Goal: Answer question/provide support: Share knowledge or assist other users

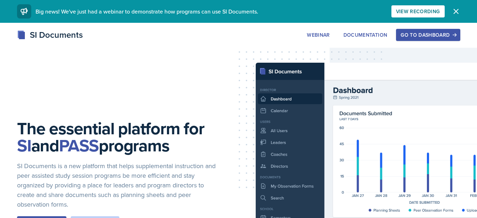
click at [443, 34] on div "Go to Dashboard" at bounding box center [428, 35] width 55 height 6
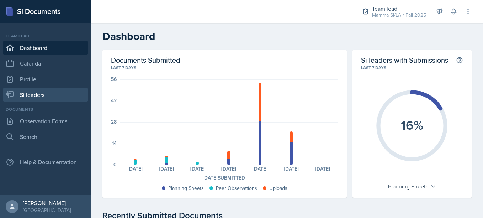
click at [45, 95] on link "Si leaders" at bounding box center [45, 94] width 85 height 14
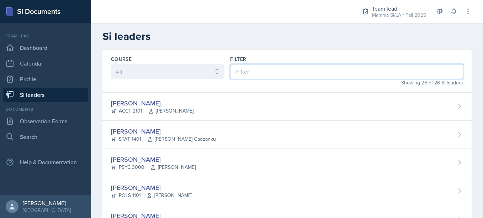
click at [264, 67] on input at bounding box center [346, 71] width 233 height 15
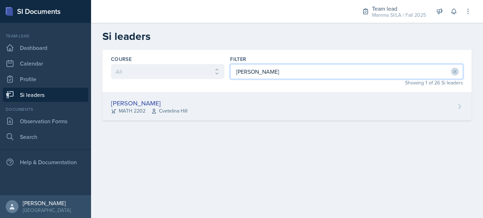
type input "[PERSON_NAME]"
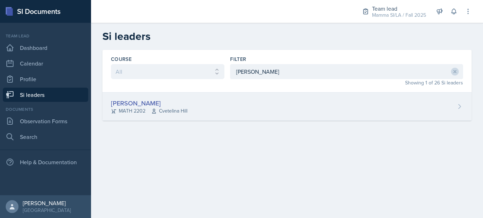
click at [231, 100] on div "[PERSON_NAME] MATH 2202 [GEOGRAPHIC_DATA]" at bounding box center [286, 106] width 369 height 28
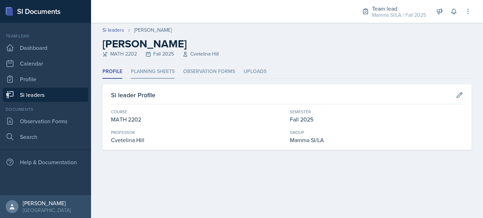
click at [163, 73] on li "Planning Sheets" at bounding box center [153, 72] width 44 height 14
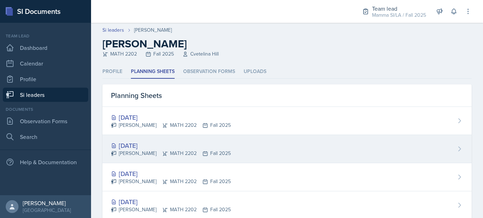
click at [204, 143] on div "[DATE]" at bounding box center [171, 145] width 120 height 10
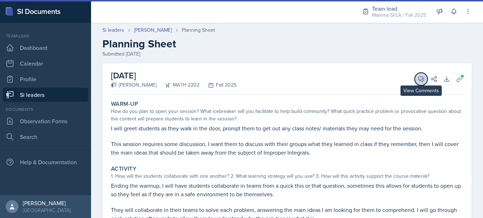
click at [417, 75] on icon at bounding box center [420, 78] width 7 height 7
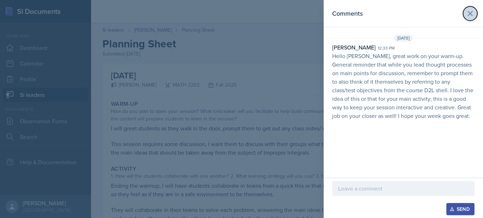
click at [470, 13] on icon at bounding box center [470, 13] width 4 height 4
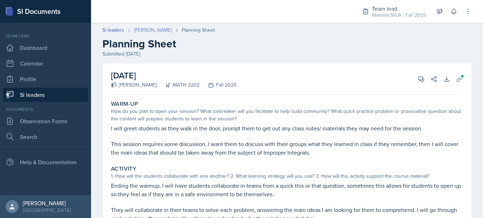
click at [161, 32] on link "[PERSON_NAME]" at bounding box center [153, 29] width 38 height 7
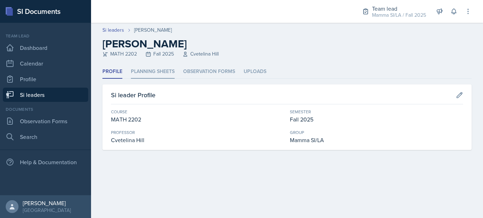
click at [149, 65] on li "Planning Sheets" at bounding box center [153, 72] width 44 height 14
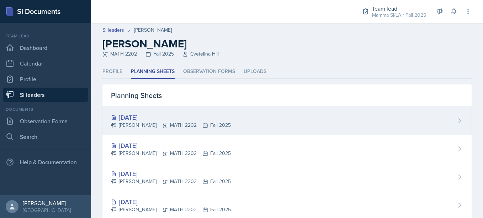
click at [211, 119] on div "[DATE]" at bounding box center [171, 117] width 120 height 10
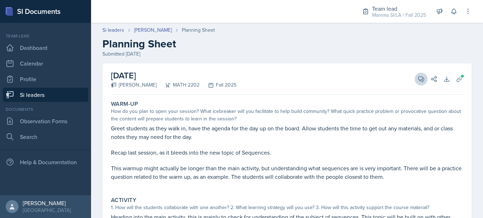
drag, startPoint x: 422, startPoint y: 73, endPoint x: 417, endPoint y: 81, distance: 9.7
click at [417, 81] on div "[DATE] [PERSON_NAME] MATH 2202 Fall 2025 View Comments Comments Send Share Down…" at bounding box center [287, 78] width 352 height 31
click at [418, 81] on icon at bounding box center [420, 78] width 5 height 5
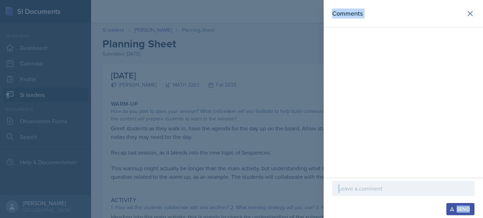
click at [454, 39] on div "Comments" at bounding box center [402, 88] width 159 height 177
click at [472, 15] on icon at bounding box center [470, 13] width 9 height 9
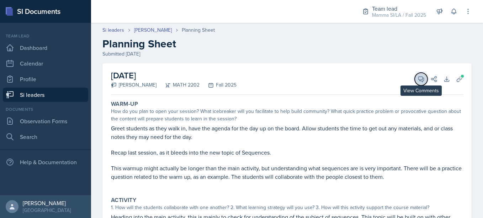
click at [417, 82] on icon at bounding box center [420, 78] width 7 height 7
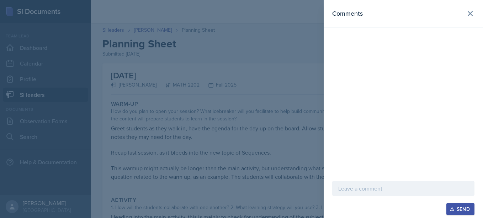
click at [363, 192] on p at bounding box center [403, 188] width 130 height 9
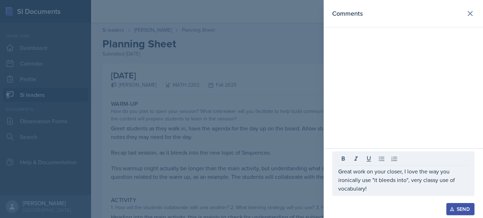
click at [226, 156] on div at bounding box center [241, 109] width 483 height 218
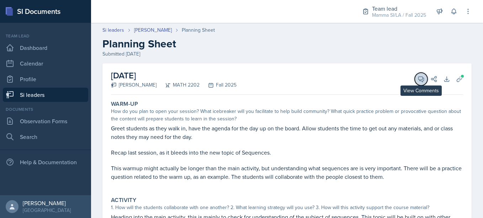
click at [414, 81] on button "View Comments" at bounding box center [420, 79] width 13 height 13
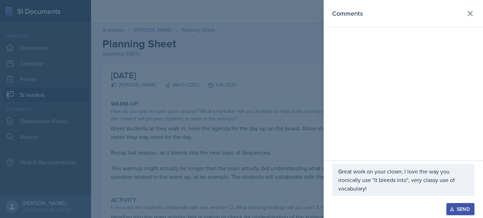
click at [374, 184] on p "Great work on your closer, I love the way you ironically use "it bleeds into", …" at bounding box center [403, 180] width 130 height 26
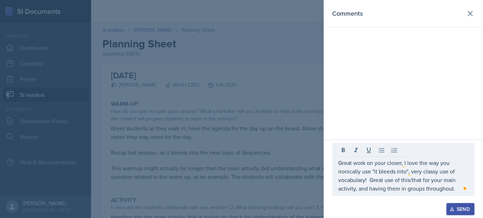
click at [279, 166] on div at bounding box center [241, 109] width 483 height 218
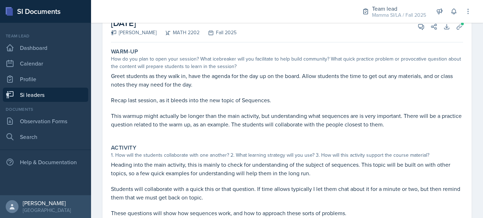
scroll to position [52, 0]
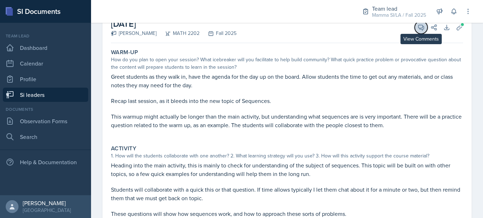
click at [417, 28] on icon at bounding box center [420, 27] width 7 height 7
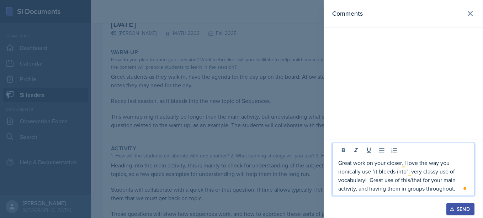
click at [458, 190] on p "Great work on your closer, I love the way you ironically use "it bleeds into", …" at bounding box center [403, 175] width 130 height 34
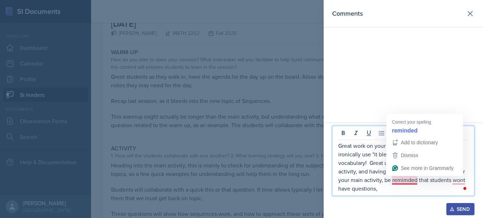
click at [408, 182] on p "Great work on your closer, I love the way you ironically use "it bleeds into", …" at bounding box center [403, 166] width 130 height 51
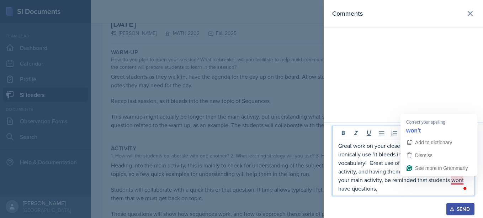
click at [460, 182] on p "Great work on your closer, I love the way you ironically use "it bleeds into", …" at bounding box center [403, 166] width 130 height 51
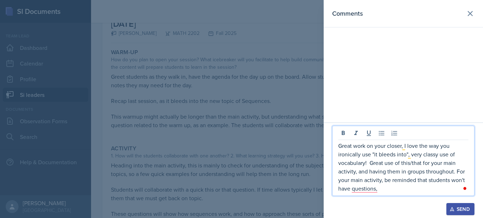
click at [391, 186] on p "Great work on your closer, I love the way you ironically use "it bleeds into", …" at bounding box center [403, 166] width 130 height 51
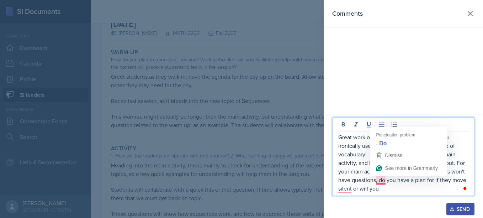
click at [382, 179] on p "Great work on your closer, I love the way you ironically use "it bleeds into", …" at bounding box center [403, 163] width 130 height 60
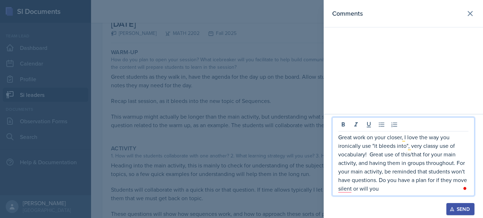
click at [466, 180] on p "Great work on your closer, I love the way you ironically use "it bleeds into", …" at bounding box center [403, 163] width 130 height 60
click at [410, 188] on p "Great work on your closer, I love the way you ironically use "it bleeds into", …" at bounding box center [403, 163] width 130 height 60
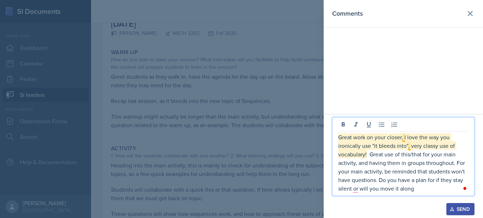
click at [402, 138] on p "Great work on your closer, I love the way you ironically use "it bleeds into", …" at bounding box center [403, 163] width 130 height 60
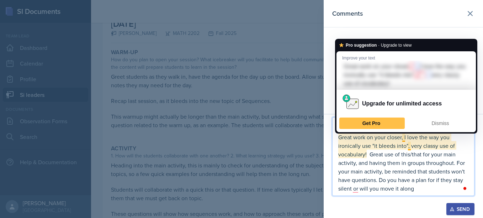
click at [403, 138] on p "Great work on your closer, I love the way you ironically use "it bleeds into", …" at bounding box center [403, 163] width 130 height 60
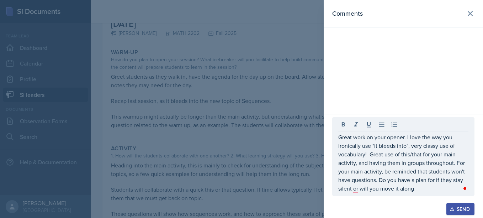
click at [468, 173] on div "Great work on your opener. I love the way you ironically use "it bleeds into", …" at bounding box center [403, 156] width 142 height 79
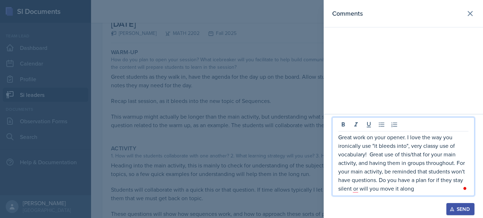
click at [466, 169] on p "Great work on your opener. I love the way you ironically use "it bleeds into", …" at bounding box center [403, 163] width 130 height 60
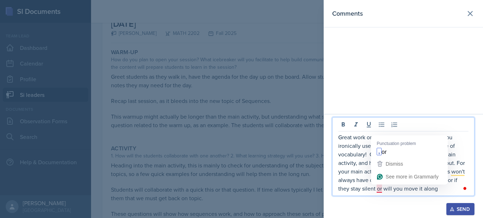
click at [374, 189] on p "Great work on your opener. I love the way you ironically use "it bleeds into", …" at bounding box center [403, 163] width 130 height 60
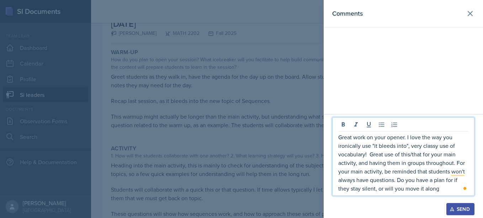
click at [444, 187] on p "Great work on your opener. I love the way you ironically use "it bleeds into", …" at bounding box center [403, 163] width 130 height 60
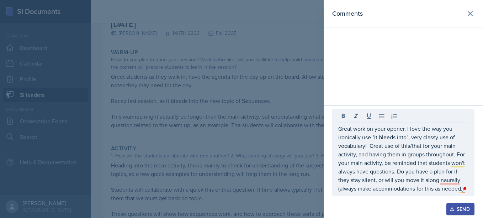
click at [306, 151] on div at bounding box center [241, 109] width 483 height 218
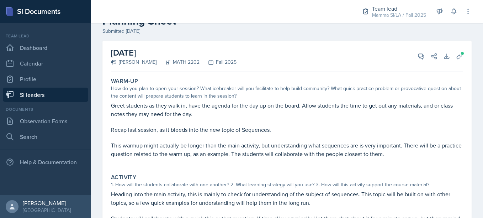
scroll to position [18, 0]
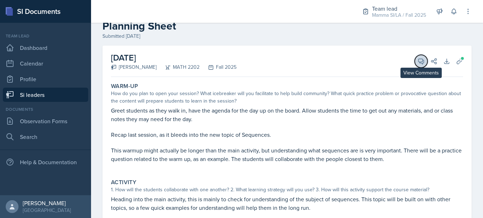
click at [420, 60] on button "View Comments" at bounding box center [420, 61] width 13 height 13
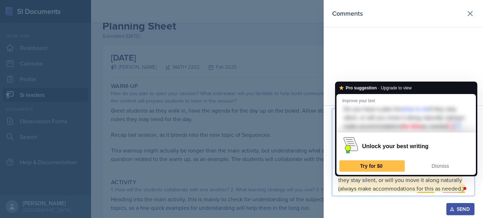
click at [426, 188] on p "Great work on your opener. I love the way you ironically use "it bleeds into", …" at bounding box center [403, 158] width 130 height 68
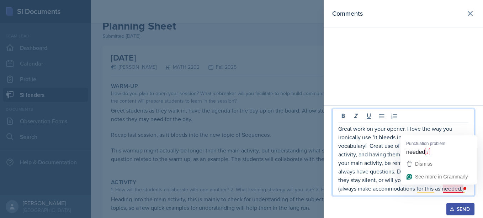
click at [458, 190] on p "Great work on your opener. I love the way you ironically use "it bleeds into", …" at bounding box center [403, 158] width 130 height 68
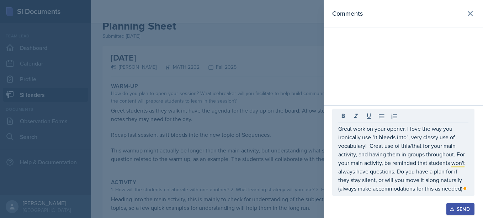
click at [464, 191] on div "Open Grammarly." at bounding box center [465, 188] width 6 height 6
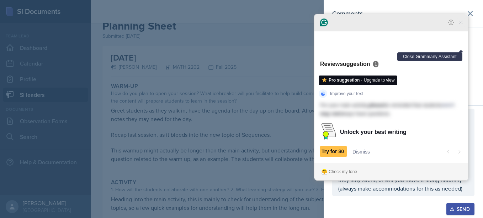
click at [460, 24] on icon "Close Grammarly Assistant" at bounding box center [460, 22] width 3 height 3
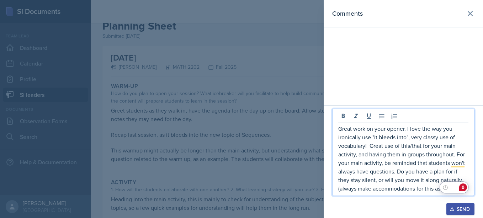
click at [422, 181] on p "Great work on your opener. I love the way you ironically use "it bleeds into", …" at bounding box center [403, 158] width 130 height 68
click at [422, 182] on p "Great work on your opener. I love the way you ironically use "it bleeds into", …" at bounding box center [403, 158] width 130 height 68
click at [422, 186] on p "Great work on your opener. I love the way you ironically use "it bleeds into", …" at bounding box center [403, 158] width 130 height 68
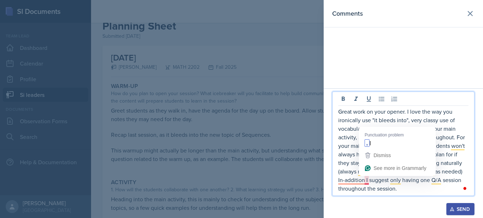
click at [365, 181] on p "Great work on your opener. I love the way you ironically use "it bleeds into", …" at bounding box center [403, 149] width 130 height 85
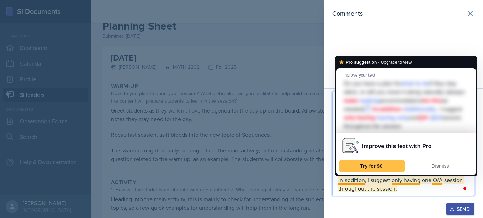
click at [400, 179] on p "Great work on your opener. I love the way you ironically use "it bleeds into", …" at bounding box center [403, 149] width 130 height 85
click at [401, 180] on p "Great work on your opener. I love the way you ironically use "it bleeds into", …" at bounding box center [403, 149] width 130 height 85
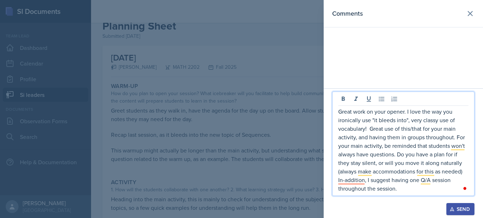
click at [406, 191] on p "Great work on your opener. I love the way you ironically use "it bleeds into", …" at bounding box center [403, 149] width 130 height 85
click at [410, 183] on p "Great work on your opener. I love the way you ironically use "it bleeds into", …" at bounding box center [403, 149] width 130 height 85
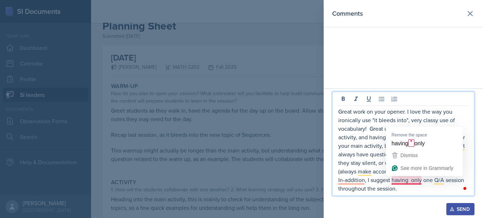
click at [409, 183] on p "Great work on your opener. I love the way you ironically use "it bleeds into", …" at bounding box center [403, 149] width 130 height 85
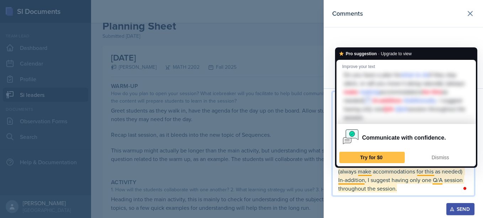
click at [367, 169] on p "Great work on your opener. I love the way you ironically use "it bleeds into", …" at bounding box center [403, 149] width 130 height 85
click at [435, 173] on p "Great work on your opener. I love the way you ironically use "it bleeds into", …" at bounding box center [403, 149] width 130 height 85
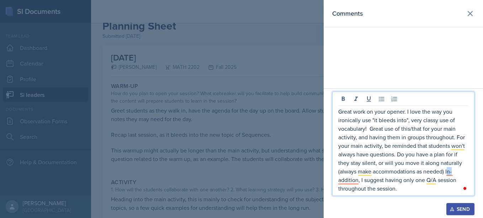
drag, startPoint x: 454, startPoint y: 171, endPoint x: 448, endPoint y: 172, distance: 5.7
click at [448, 172] on p "Great work on your opener. I love the way you ironically use "it bleeds into", …" at bounding box center [403, 149] width 130 height 85
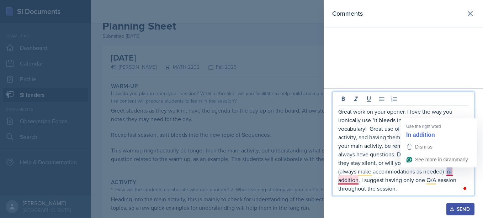
click at [448, 172] on p "Great work on your opener. I love the way you ironically use "it bleeds into", …" at bounding box center [403, 149] width 130 height 85
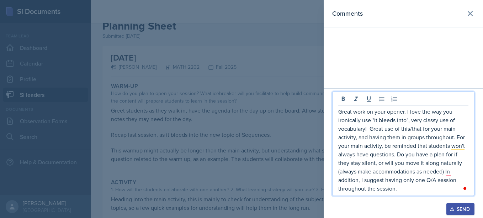
click at [414, 191] on p "Great work on your opener. I love the way you ironically use "it bleeds into", …" at bounding box center [403, 149] width 130 height 85
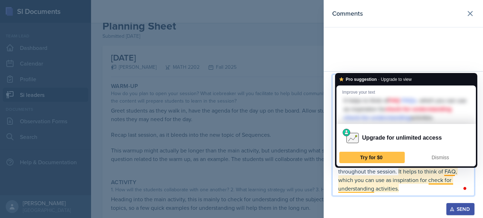
click at [439, 181] on p "Great work on your opener. I love the way you ironically use "it bleeds into", …" at bounding box center [403, 141] width 130 height 102
click at [404, 192] on p "Great work on your opener. I love the way you ironically use "it bleeds into", …" at bounding box center [403, 141] width 130 height 102
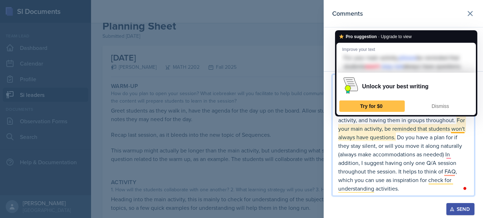
click at [457, 126] on p "Great work on your opener. I love the way you ironically use "it bleeds into", …" at bounding box center [403, 141] width 130 height 102
click at [463, 129] on p "Great work on your opener. I love the way you ironically use "it bleeds into", …" at bounding box center [403, 141] width 130 height 102
click at [465, 129] on p "Great work on your opener. I love the way you ironically use "it bleeds into", …" at bounding box center [403, 141] width 130 height 102
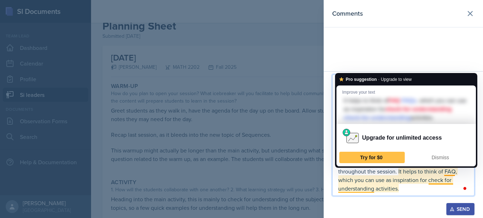
click at [410, 186] on p "Great work on your opener. I love the way you ironically use "it bleeds into", …" at bounding box center [403, 141] width 130 height 102
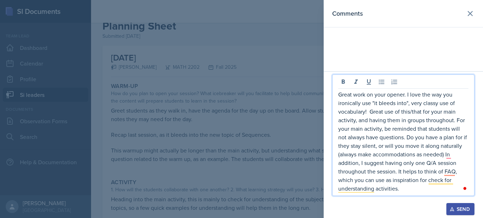
click at [445, 155] on p "Great work on your opener. I love the way you ironically use "it bleeds into", …" at bounding box center [403, 141] width 130 height 102
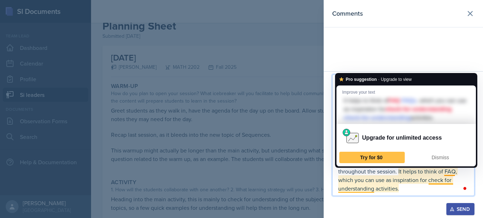
click at [408, 183] on p "Great work on your opener. I love the way you ironically use "it bleeds into", …" at bounding box center [403, 141] width 130 height 102
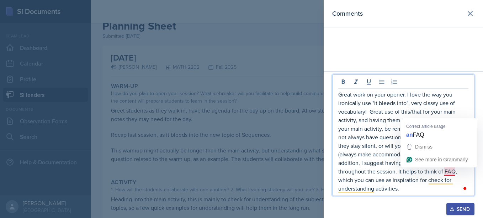
click at [451, 171] on p "Great work on your opener. I love the way you ironically use "it bleeds into", …" at bounding box center [403, 141] width 130 height 102
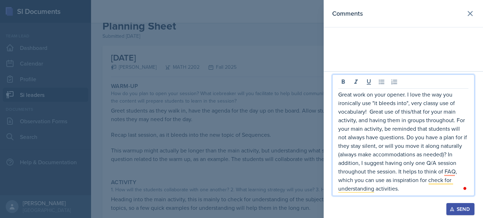
click at [421, 191] on p "Great work on your opener. I love the way you ironically use "it bleeds into", …" at bounding box center [403, 141] width 130 height 102
click at [408, 190] on p "Great work on your opener. I love the way you ironically use "it bleeds into", …" at bounding box center [403, 141] width 130 height 102
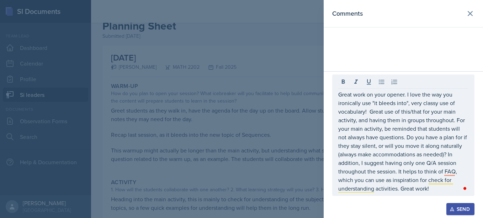
click at [460, 204] on button "Send" at bounding box center [460, 209] width 28 height 12
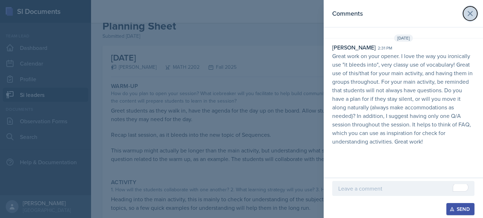
click at [472, 8] on button at bounding box center [470, 13] width 14 height 14
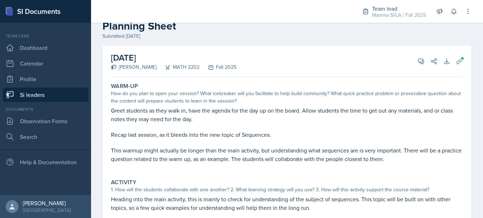
click at [63, 88] on link "Si leaders" at bounding box center [45, 94] width 85 height 14
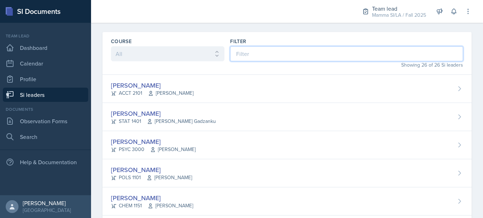
click at [285, 56] on input at bounding box center [346, 53] width 233 height 15
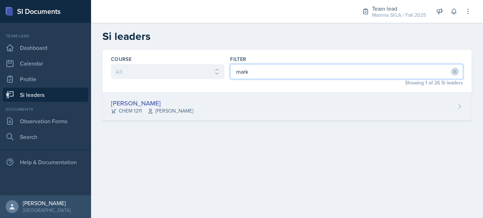
type input "mark"
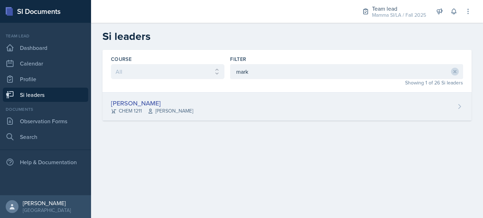
click at [214, 112] on div "[PERSON_NAME] CHEM 1211 [PERSON_NAME]" at bounding box center [286, 106] width 369 height 28
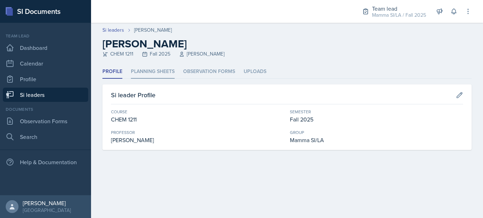
drag, startPoint x: 165, startPoint y: 62, endPoint x: 157, endPoint y: 69, distance: 10.3
click at [157, 69] on div "Si leaders [PERSON_NAME] [PERSON_NAME] CHEM 1211 Fall 2025 [PERSON_NAME] Profil…" at bounding box center [287, 95] width 392 height 144
click at [157, 69] on li "Planning Sheets" at bounding box center [153, 72] width 44 height 14
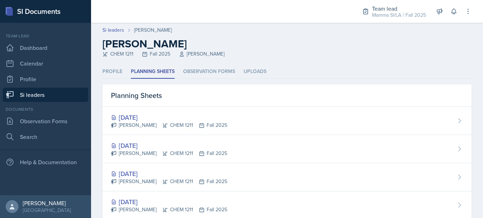
click at [65, 91] on link "Si leaders" at bounding box center [45, 94] width 85 height 14
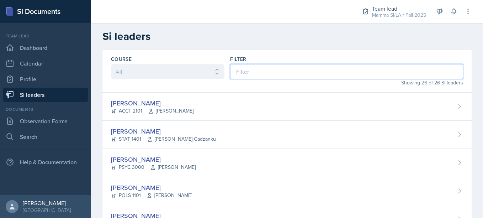
click at [316, 71] on input at bounding box center [346, 71] width 233 height 15
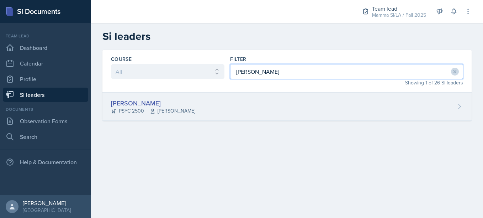
type input "[PERSON_NAME]"
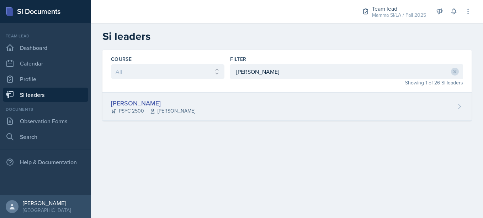
click at [250, 96] on div "Tamiya Pilgrim PSYC 2500 [PERSON_NAME]" at bounding box center [286, 106] width 369 height 28
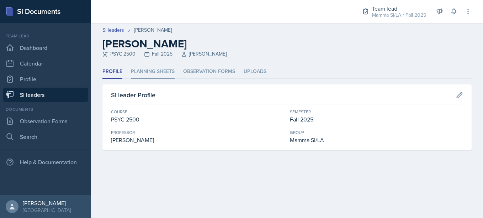
click at [158, 76] on li "Planning Sheets" at bounding box center [153, 72] width 44 height 14
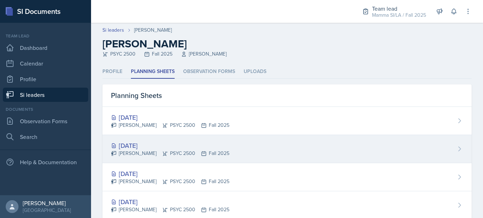
click at [218, 153] on div "[PERSON_NAME] PSYC 2500 Fall 2025" at bounding box center [170, 152] width 118 height 7
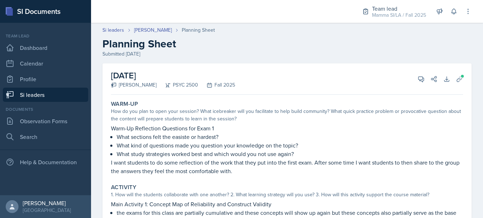
scroll to position [17, 0]
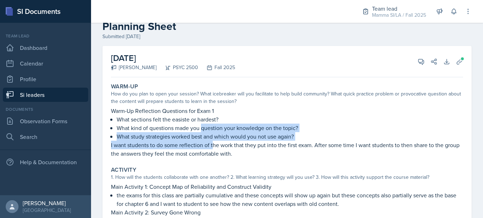
drag, startPoint x: 203, startPoint y: 131, endPoint x: 213, endPoint y: 143, distance: 15.9
click at [213, 143] on div "Warm-Up Reflection Questions for Exam 1 What sections felt the easiste or harde…" at bounding box center [287, 131] width 352 height 51
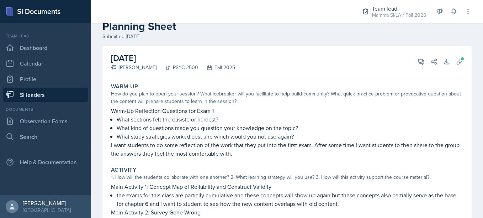
drag, startPoint x: 213, startPoint y: 143, endPoint x: 225, endPoint y: 160, distance: 21.1
click at [225, 160] on div "Warm-Up How do you plan to open your session? What icebreaker will you facilita…" at bounding box center [287, 216] width 352 height 272
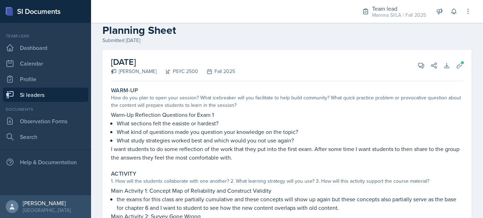
scroll to position [0, 0]
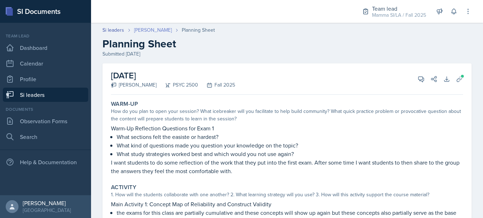
click at [157, 29] on link "[PERSON_NAME]" at bounding box center [153, 29] width 38 height 7
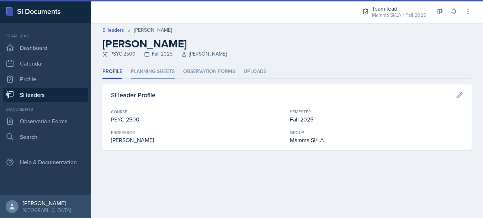
click at [156, 73] on li "Planning Sheets" at bounding box center [153, 72] width 44 height 14
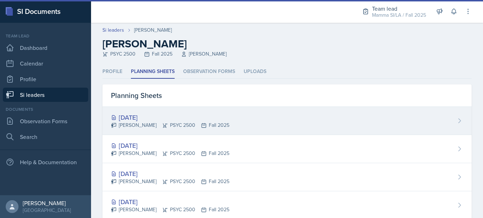
click at [197, 109] on div "[DATE] Tamiya Pilgrim PSYC 2500 Fall 2025" at bounding box center [286, 121] width 369 height 28
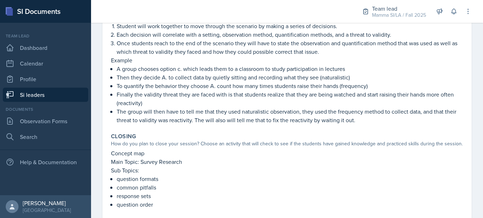
scroll to position [160, 0]
click at [309, 133] on div "Closing" at bounding box center [287, 136] width 352 height 7
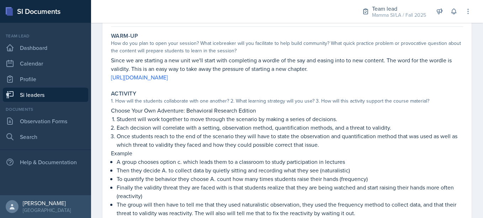
scroll to position [0, 0]
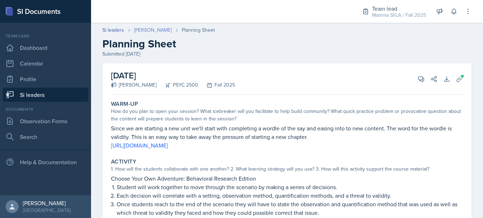
click at [164, 33] on link "[PERSON_NAME]" at bounding box center [153, 29] width 38 height 7
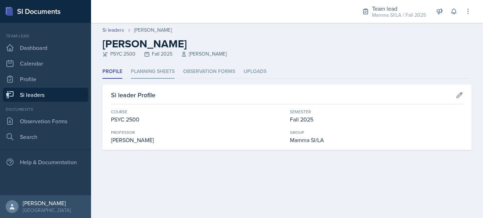
click at [160, 76] on li "Planning Sheets" at bounding box center [153, 72] width 44 height 14
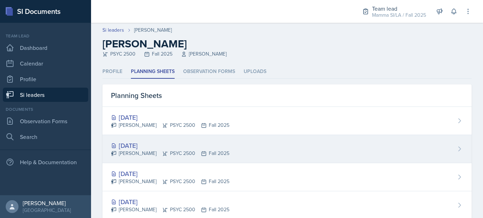
click at [188, 140] on div "[DATE] Tamiya Pilgrim PSYC 2500 Fall 2025" at bounding box center [286, 149] width 369 height 28
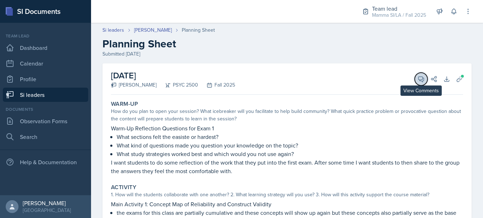
click at [417, 80] on icon at bounding box center [420, 78] width 7 height 7
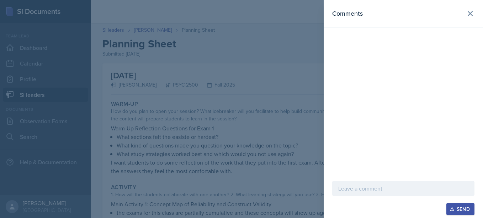
click at [355, 192] on div at bounding box center [403, 188] width 142 height 15
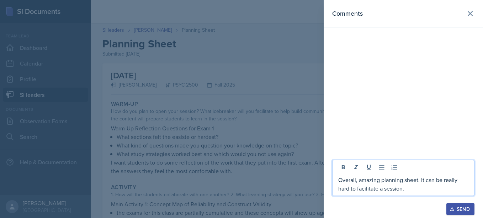
click at [406, 189] on p "Overall, amazing planning sheet. It can be really hard to facilitate a session." at bounding box center [403, 183] width 130 height 17
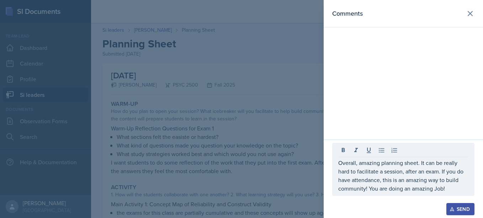
click at [463, 213] on button "Send" at bounding box center [460, 209] width 28 height 12
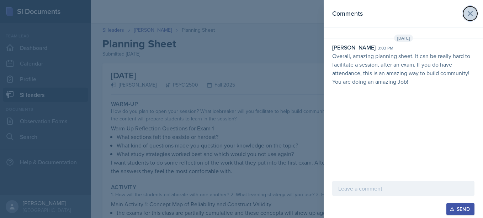
click at [468, 16] on icon at bounding box center [470, 13] width 9 height 9
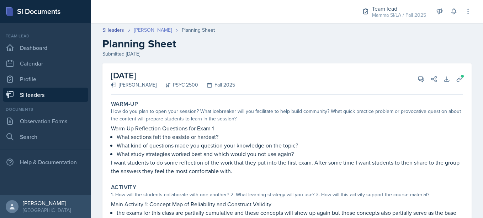
click at [156, 31] on link "[PERSON_NAME]" at bounding box center [153, 29] width 38 height 7
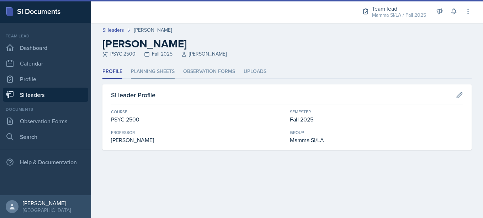
click at [149, 75] on li "Planning Sheets" at bounding box center [153, 72] width 44 height 14
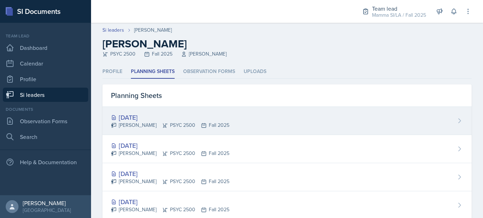
click at [204, 111] on div "[DATE] Tamiya Pilgrim PSYC 2500 Fall 2025" at bounding box center [286, 121] width 369 height 28
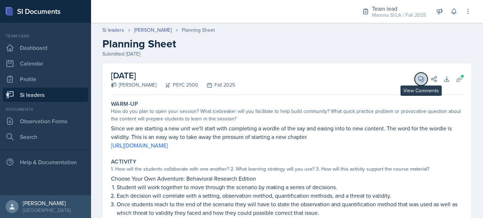
click at [417, 76] on icon at bounding box center [420, 78] width 7 height 7
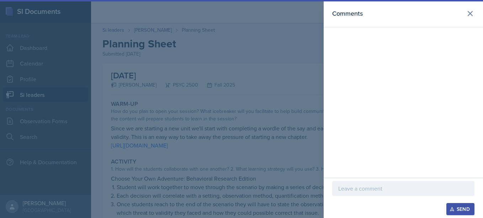
click at [367, 192] on p at bounding box center [403, 188] width 130 height 9
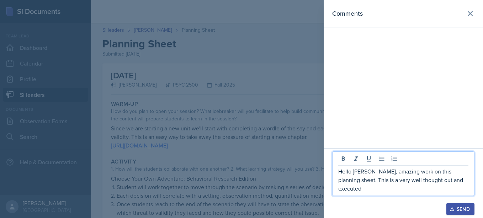
click at [465, 181] on p "Hello [PERSON_NAME], amazing work on this planning sheet. This is a very well t…" at bounding box center [403, 180] width 130 height 26
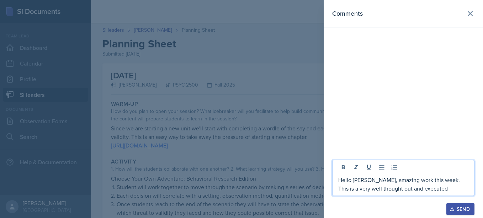
click at [439, 190] on p "Hello [PERSON_NAME], amazing work this week. This is a very well thought out an…" at bounding box center [403, 183] width 130 height 17
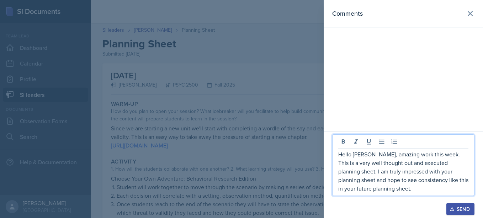
click at [438, 171] on p "Hello [PERSON_NAME], amazing work this week. This is a very well thought out an…" at bounding box center [403, 171] width 130 height 43
click at [425, 189] on p "Hello [PERSON_NAME], amazing work this week. This is a very well thought out an…" at bounding box center [403, 171] width 130 height 43
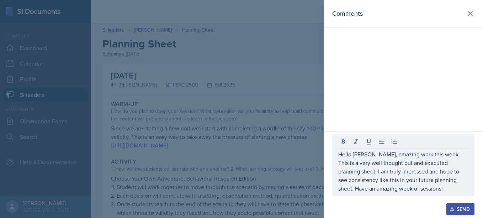
click at [461, 209] on div "Send" at bounding box center [460, 209] width 19 height 6
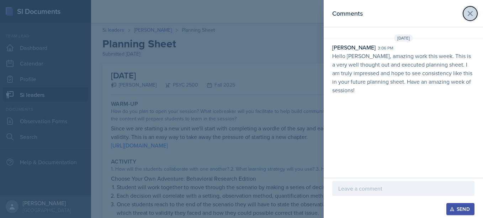
click at [470, 11] on icon at bounding box center [470, 13] width 9 height 9
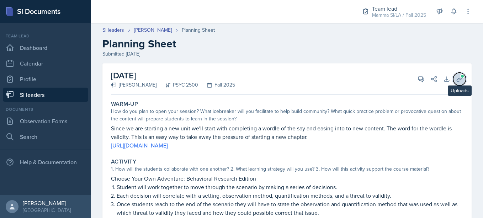
click at [454, 83] on button "Uploads" at bounding box center [459, 79] width 13 height 13
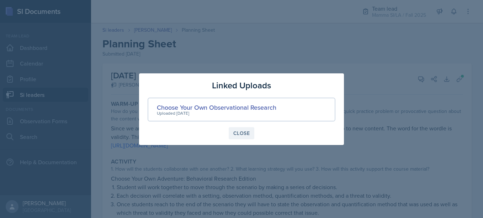
click at [237, 133] on div "Close" at bounding box center [241, 133] width 16 height 6
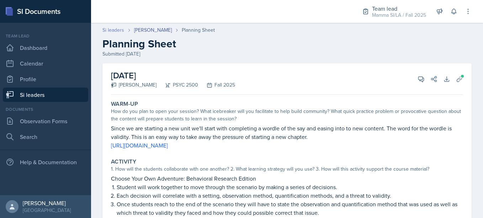
click at [113, 31] on link "Si leaders" at bounding box center [113, 29] width 22 height 7
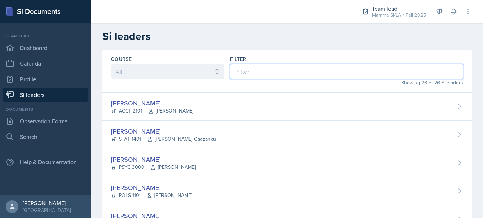
click at [294, 68] on input at bounding box center [346, 71] width 233 height 15
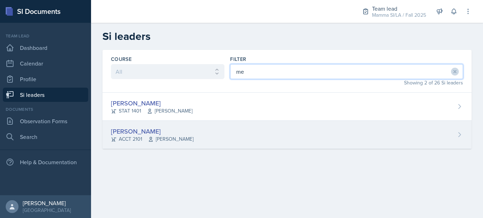
type input "me"
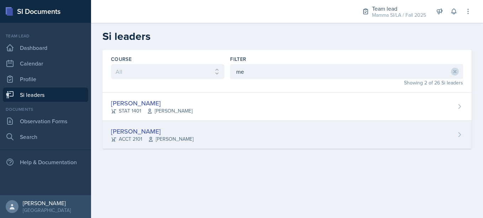
click at [207, 127] on div "[PERSON_NAME] ACCT 2101 [PERSON_NAME]" at bounding box center [286, 134] width 369 height 28
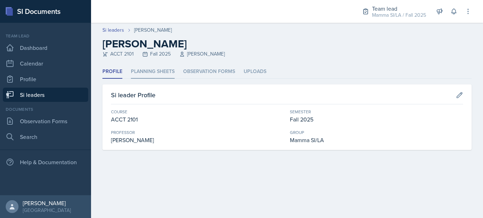
click at [157, 74] on li "Planning Sheets" at bounding box center [153, 72] width 44 height 14
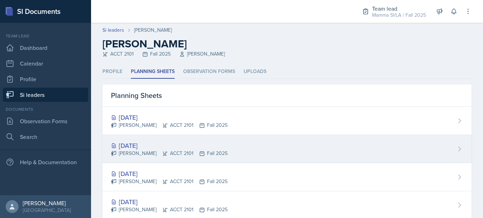
click at [208, 139] on div "[DATE] [PERSON_NAME] ACCT 2101 Fall 2025" at bounding box center [286, 149] width 369 height 28
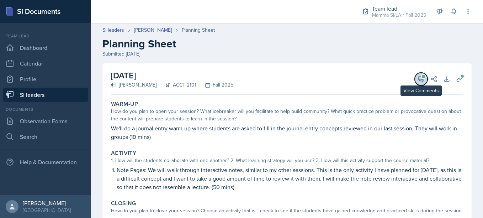
click at [420, 77] on button "View Comments" at bounding box center [420, 79] width 13 height 13
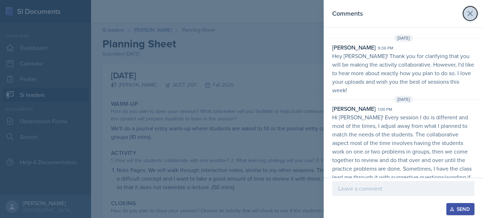
click at [468, 14] on icon at bounding box center [470, 13] width 9 height 9
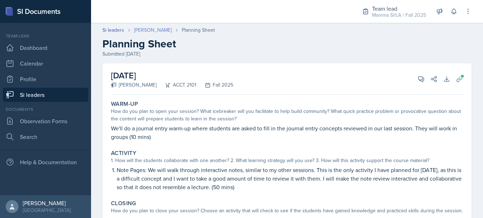
click at [170, 28] on link "[PERSON_NAME]" at bounding box center [153, 29] width 38 height 7
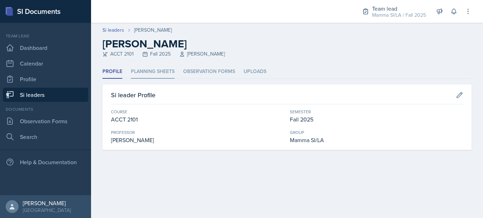
click at [159, 74] on li "Planning Sheets" at bounding box center [153, 72] width 44 height 14
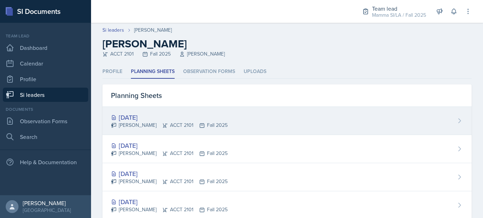
click at [248, 114] on div "[DATE] [PERSON_NAME] ACCT 2101 Fall 2025" at bounding box center [286, 121] width 369 height 28
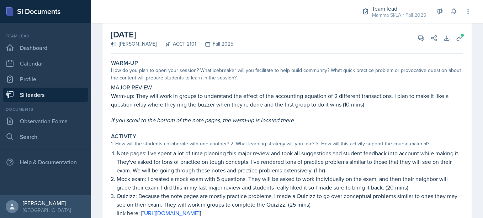
scroll to position [47, 0]
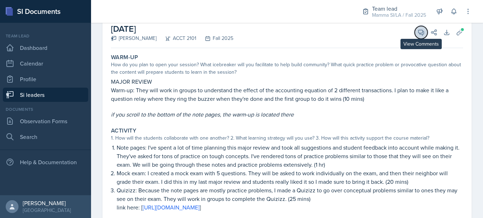
click at [414, 37] on button "View Comments" at bounding box center [420, 32] width 13 height 13
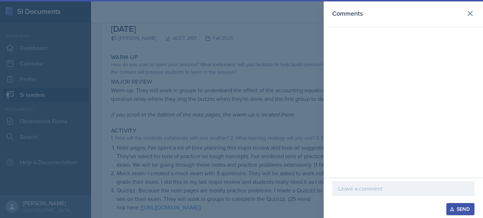
click at [365, 189] on p at bounding box center [403, 188] width 130 height 9
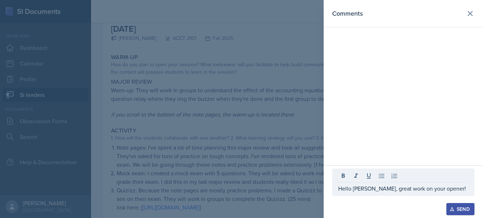
click at [390, 195] on div "Hello [PERSON_NAME], great work on your opener!" at bounding box center [403, 181] width 142 height 27
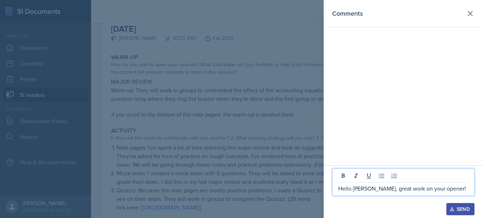
click at [460, 189] on p "Hello [PERSON_NAME], great work on your opener!" at bounding box center [403, 188] width 130 height 9
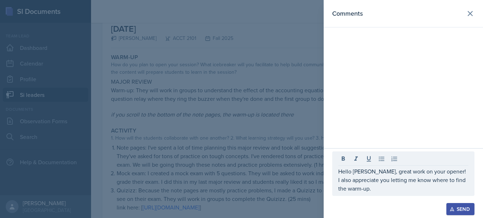
click at [279, 139] on div at bounding box center [241, 109] width 483 height 218
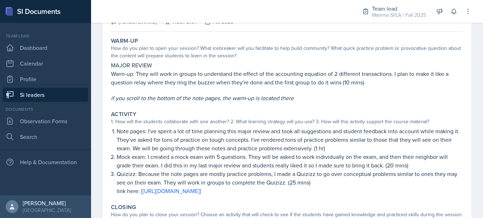
scroll to position [0, 0]
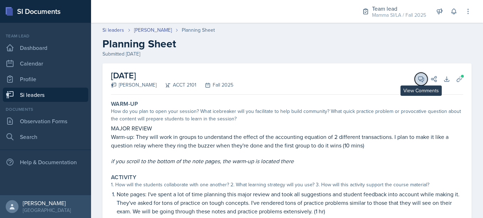
click at [420, 77] on button "View Comments" at bounding box center [420, 79] width 13 height 13
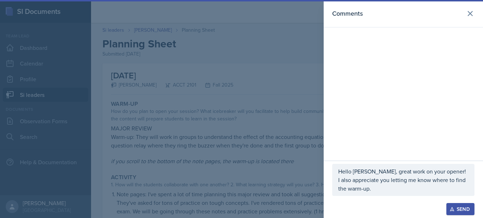
click at [398, 190] on p "Hello [PERSON_NAME], great work on your opener! I also appreciate you letting m…" at bounding box center [403, 180] width 130 height 26
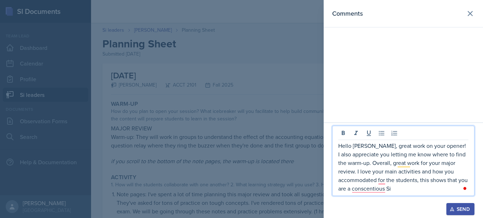
click at [377, 188] on p "Hello [PERSON_NAME], great work on your opener! I also appreciate you letting m…" at bounding box center [403, 166] width 130 height 51
click at [375, 189] on p "Hello [PERSON_NAME], great work on your opener! I also appreciate you letting m…" at bounding box center [403, 166] width 130 height 51
click at [402, 187] on p "Hello [PERSON_NAME], great work on your opener! I also appreciate you letting m…" at bounding box center [403, 166] width 130 height 51
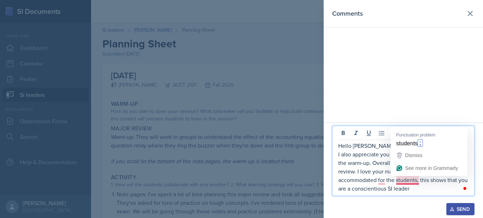
click at [405, 178] on p "Hello [PERSON_NAME], great work on your opener! I also appreciate you letting m…" at bounding box center [403, 166] width 130 height 51
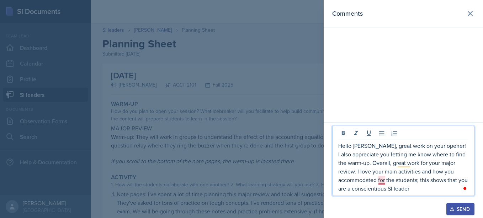
click at [380, 182] on p "Hello [PERSON_NAME], great work on your opener! I also appreciate you letting m…" at bounding box center [403, 166] width 130 height 51
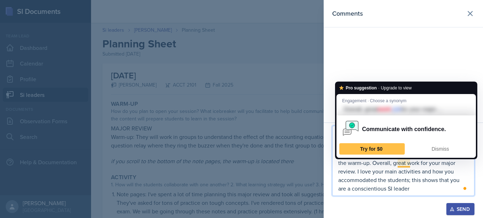
click at [399, 163] on p "Hello Melleah, great work on your opener! I also appreciate you letting me know…" at bounding box center [403, 166] width 130 height 51
click at [428, 186] on p "Hello Melleah, great work on your opener! I also appreciate you letting me know…" at bounding box center [403, 166] width 130 height 51
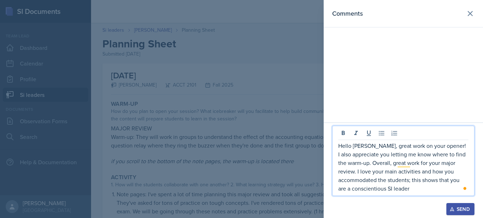
click at [379, 182] on p "Hello Melleah, great work on your opener! I also appreciate you letting me know…" at bounding box center [403, 166] width 130 height 51
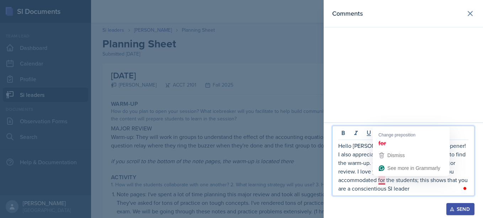
click at [384, 183] on p "Hello [PERSON_NAME], great work on your opener! I also appreciate you letting m…" at bounding box center [403, 166] width 130 height 51
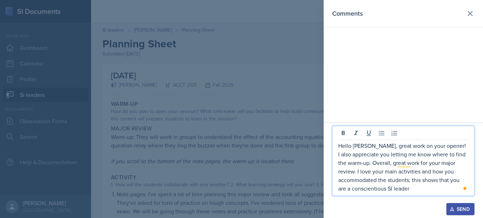
click at [420, 187] on p "Hello Melleah, great work on your opener! I also appreciate you letting me know…" at bounding box center [403, 166] width 130 height 51
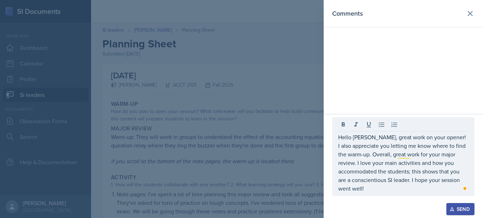
click at [464, 208] on div "Send" at bounding box center [460, 209] width 19 height 6
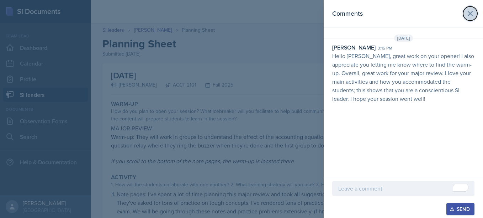
click at [470, 14] on icon at bounding box center [470, 13] width 4 height 4
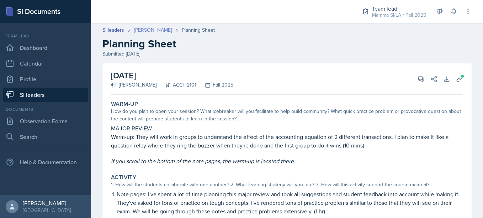
drag, startPoint x: 162, startPoint y: 36, endPoint x: 162, endPoint y: 32, distance: 4.0
click at [162, 32] on div "Si leaders Melleah Richards Planning Sheet Planning Sheet Submitted Oct 12th, 2…" at bounding box center [287, 41] width 392 height 31
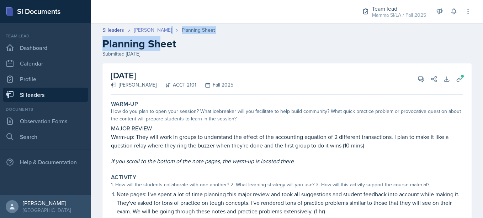
click at [162, 32] on link "[PERSON_NAME]" at bounding box center [153, 29] width 38 height 7
click at [195, 70] on h2 "[DATE]" at bounding box center [172, 75] width 122 height 13
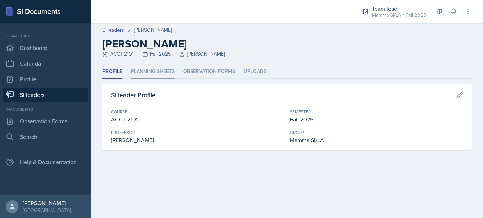
click at [167, 69] on li "Planning Sheets" at bounding box center [153, 72] width 44 height 14
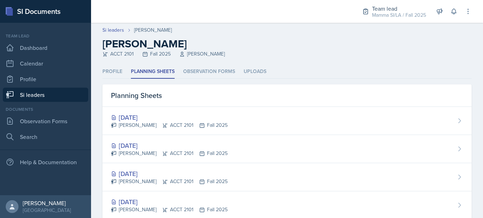
click at [66, 93] on link "Si leaders" at bounding box center [45, 94] width 85 height 14
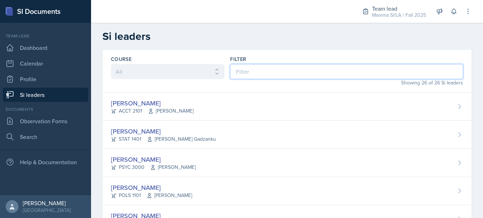
click at [258, 73] on input at bounding box center [346, 71] width 233 height 15
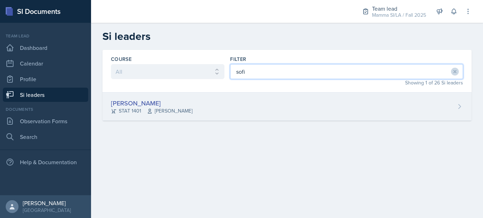
type input "sofi"
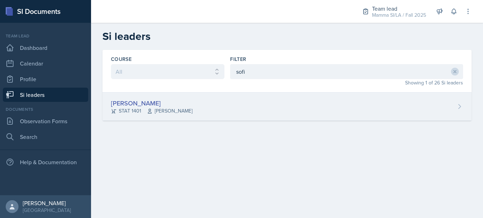
click at [223, 102] on div "Sofia Rose Ibarra STAT 1401 Sheri Johnson" at bounding box center [286, 106] width 369 height 28
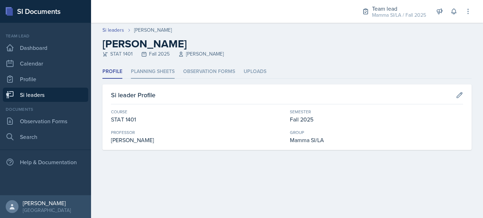
click at [153, 74] on li "Planning Sheets" at bounding box center [153, 72] width 44 height 14
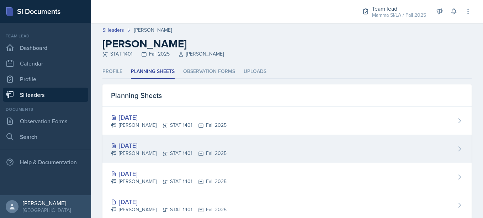
click at [168, 141] on div "[DATE]" at bounding box center [169, 145] width 116 height 10
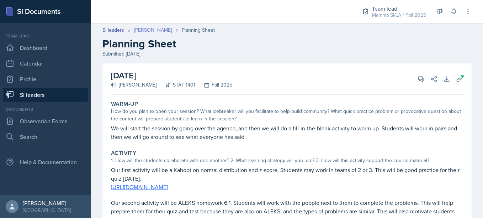
click at [167, 30] on link "[PERSON_NAME]" at bounding box center [153, 29] width 38 height 7
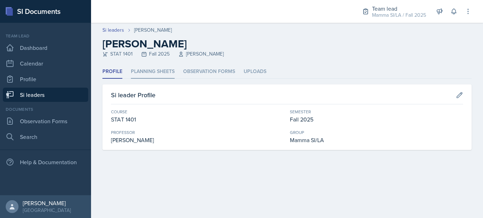
click at [159, 66] on li "Planning Sheets" at bounding box center [153, 72] width 44 height 14
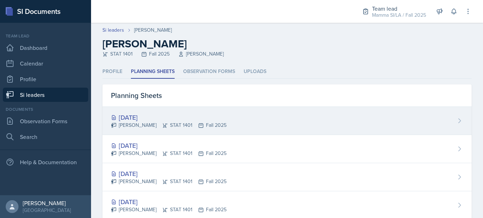
click at [177, 110] on div "Oct 16th, 2025 Sofia Rose Ibarra STAT 1401 Fall 2025" at bounding box center [286, 121] width 369 height 28
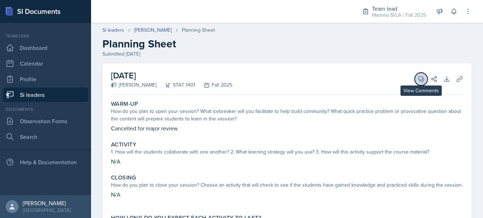
click at [419, 78] on button "View Comments" at bounding box center [420, 79] width 13 height 13
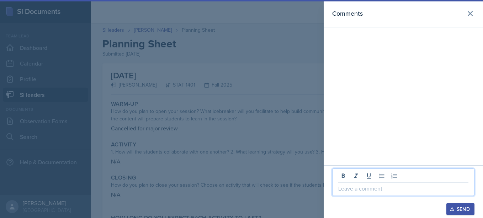
click at [353, 189] on p at bounding box center [403, 188] width 130 height 9
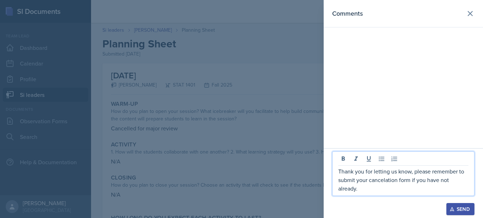
click at [452, 179] on p "Thank you for letting us know, please remember to submit your cancelation form …" at bounding box center [403, 180] width 130 height 26
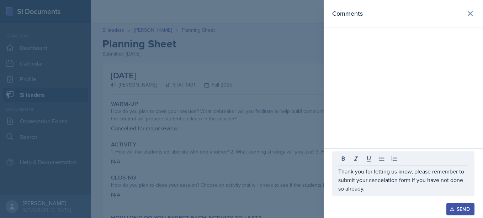
click at [458, 203] on button "Send" at bounding box center [460, 209] width 28 height 12
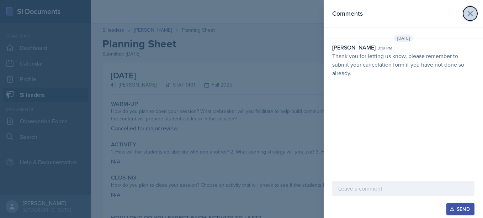
click at [471, 12] on icon at bounding box center [470, 13] width 4 height 4
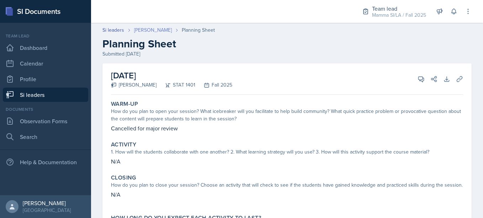
click at [157, 32] on link "[PERSON_NAME]" at bounding box center [153, 29] width 38 height 7
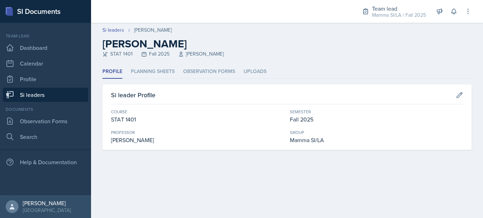
click at [61, 95] on link "Si leaders" at bounding box center [45, 94] width 85 height 14
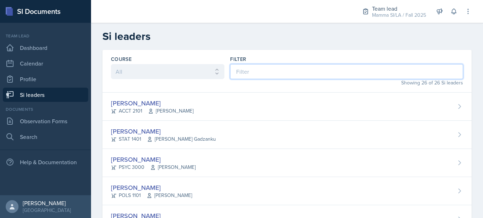
click at [290, 73] on input at bounding box center [346, 71] width 233 height 15
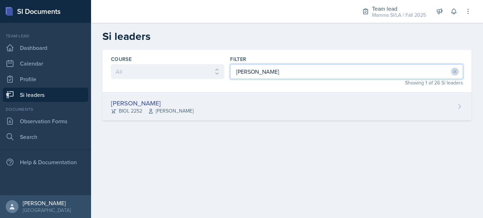
type input "willi"
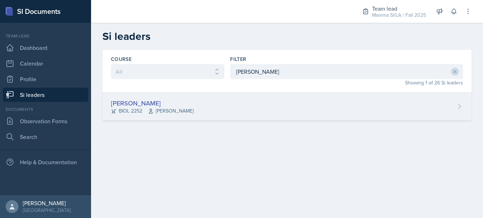
click at [252, 92] on div "William Talley BIOL 2252 Steven Caras" at bounding box center [286, 106] width 369 height 28
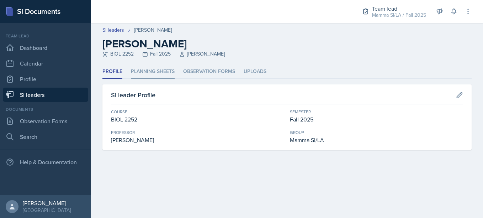
click at [157, 66] on li "Planning Sheets" at bounding box center [153, 72] width 44 height 14
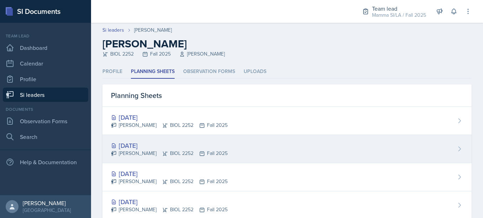
click at [243, 155] on div "Oct 14th, 2025 William Talley BIOL 2252 Fall 2025" at bounding box center [286, 149] width 369 height 28
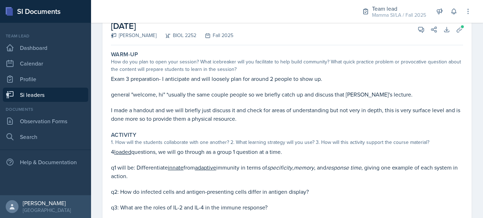
scroll to position [35, 0]
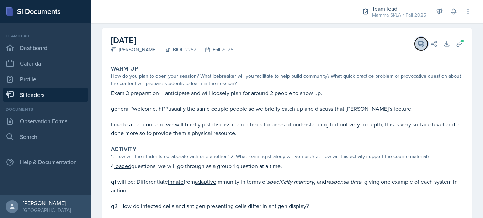
drag, startPoint x: 352, startPoint y: 75, endPoint x: 418, endPoint y: 44, distance: 72.7
click at [418, 44] on icon at bounding box center [420, 43] width 7 height 7
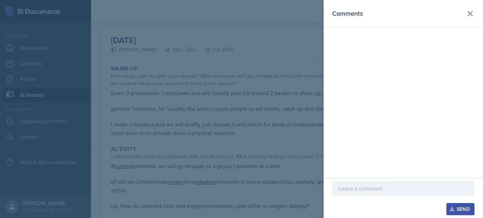
click at [366, 194] on div at bounding box center [403, 188] width 142 height 15
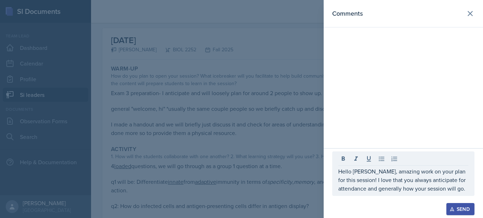
click at [302, 173] on div at bounding box center [241, 109] width 483 height 218
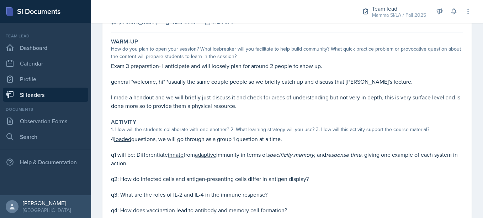
scroll to position [0, 0]
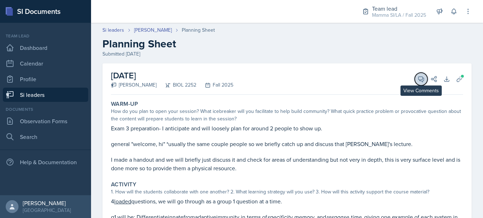
click at [422, 76] on span at bounding box center [424, 77] width 4 height 4
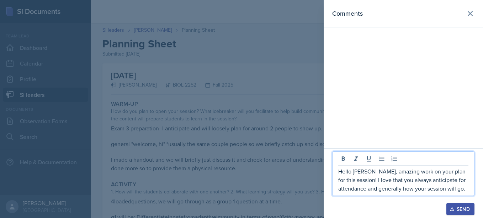
click at [465, 190] on p "Hello William, amazing work on your plan for this session! I love that you alwa…" at bounding box center [403, 180] width 130 height 26
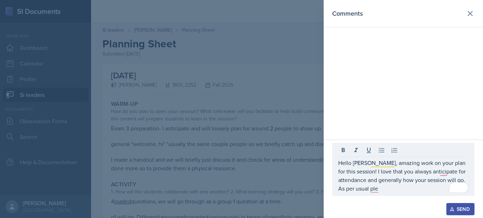
click at [398, 195] on div "Hello William, amazing work on your plan for this session! I love that you alwa…" at bounding box center [403, 169] width 142 height 53
click at [393, 193] on div "Hello William, amazing work on your plan for this session! I love that you alwa…" at bounding box center [403, 169] width 142 height 53
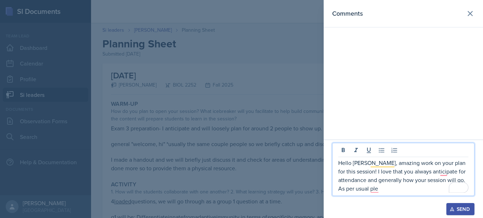
click at [388, 188] on p "Hello William, amazing work on your plan for this session! I love that you alwa…" at bounding box center [403, 175] width 130 height 34
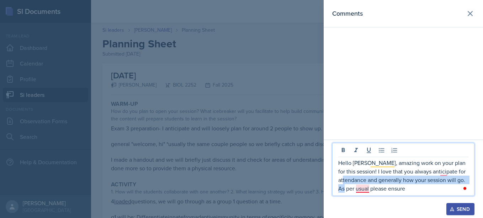
drag, startPoint x: 359, startPoint y: 182, endPoint x: 359, endPoint y: 186, distance: 4.0
click at [359, 186] on p "Hello William, amazing work on your plan for this session! I love that you alwa…" at bounding box center [403, 175] width 130 height 34
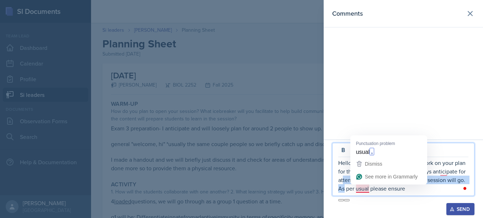
click at [359, 186] on p "Hello William, amazing work on your plan for this session! I love that you alwa…" at bounding box center [403, 175] width 130 height 34
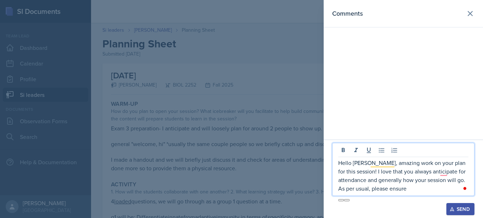
click at [408, 191] on p "Hello William, amazing work on your plan for this session! I love that you alwa…" at bounding box center [403, 175] width 130 height 34
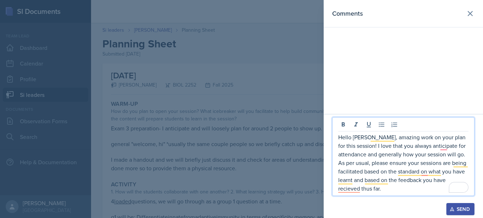
click at [385, 143] on p "Hello William, amazing work on your plan for this session! I love that you alwa…" at bounding box center [403, 163] width 130 height 60
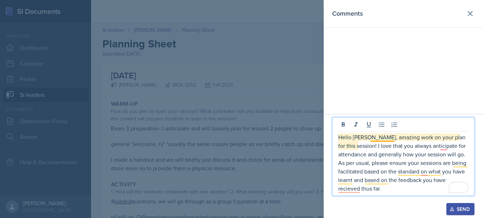
click at [381, 138] on p "Hello William, amazing work on your plan for this session! I love that you alwa…" at bounding box center [403, 163] width 130 height 60
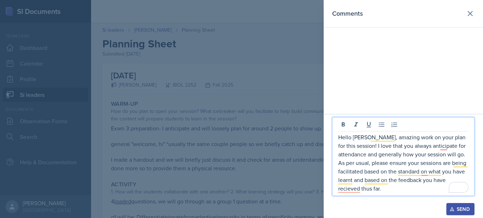
click at [380, 191] on p "Hello William, amazing work on your plan for this session! I love that you alwa…" at bounding box center [403, 163] width 130 height 60
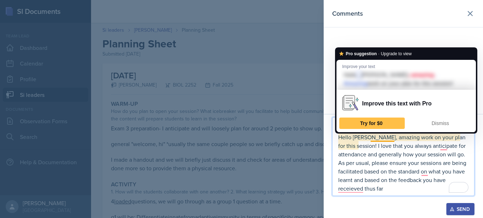
click at [374, 136] on p "Hello William, amazing work on your plan for this session! I love that you alwa…" at bounding box center [403, 163] width 130 height 60
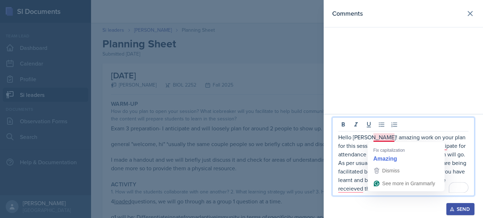
click at [376, 136] on p "Hello William! amazing work on your plan for this session! I love that you alwa…" at bounding box center [403, 163] width 130 height 60
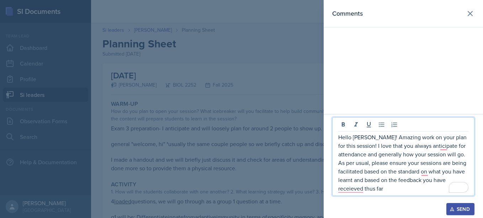
click at [445, 151] on p "Hello William! Amazing work on your plan for this session! I love that you alwa…" at bounding box center [403, 163] width 130 height 60
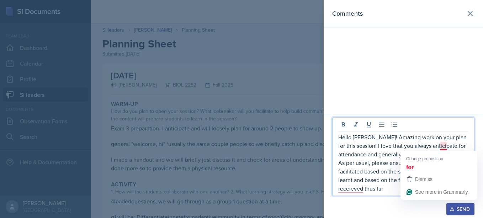
click at [443, 145] on p "Hello William! Amazing work on your plan for this session! I love that you alwa…" at bounding box center [403, 163] width 130 height 60
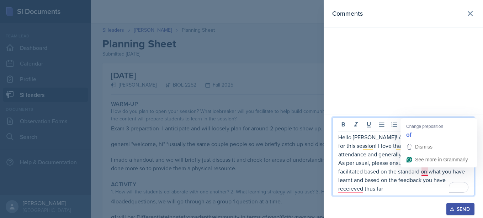
click at [427, 172] on p "Hello William! Amazing work on your plan for this session! I love that you alwa…" at bounding box center [403, 163] width 130 height 60
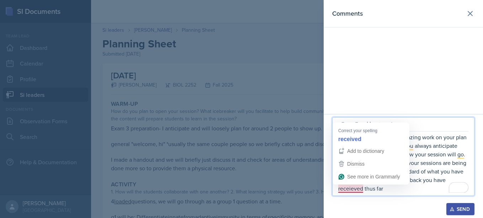
click at [350, 191] on p "Hello William! Amazing work on your plan for this session! I love that you alwa…" at bounding box center [403, 163] width 130 height 60
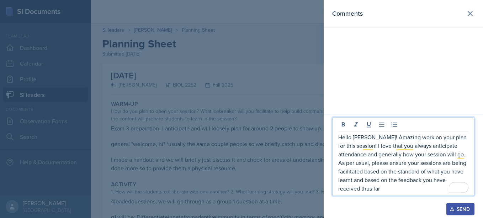
click at [390, 191] on p "Hello William! Amazing work on your plan for this session! I love that you alwa…" at bounding box center [403, 163] width 130 height 60
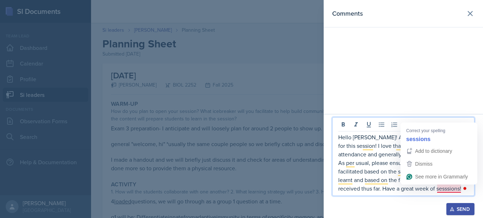
click at [448, 189] on p "Hello William! Amazing work on your plan for this session! I love that you alwa…" at bounding box center [403, 163] width 130 height 60
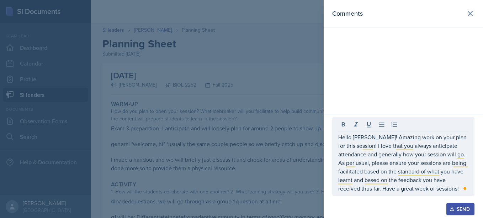
click at [457, 209] on div "Send" at bounding box center [460, 209] width 19 height 6
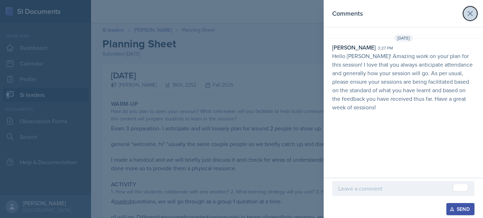
click at [470, 17] on icon at bounding box center [470, 13] width 9 height 9
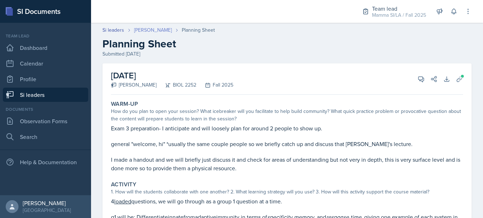
click at [158, 30] on link "[PERSON_NAME]" at bounding box center [153, 29] width 38 height 7
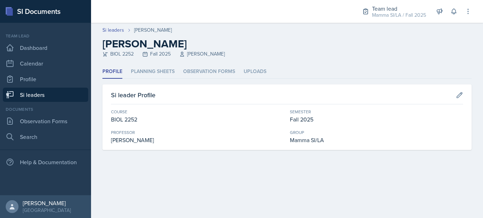
click at [168, 81] on div "Profile Planning Sheets Observation Forms Uploads Profile Planning Sheets Obser…" at bounding box center [286, 107] width 369 height 85
click at [165, 76] on li "Planning Sheets" at bounding box center [153, 72] width 44 height 14
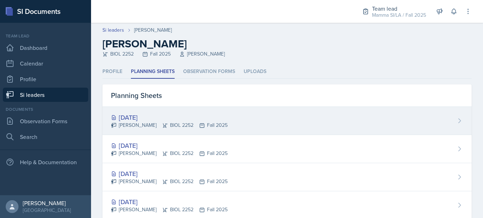
click at [173, 114] on div "Oct 16th, 2025" at bounding box center [169, 117] width 117 height 10
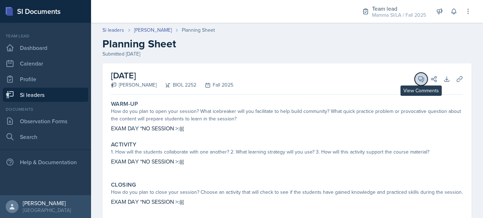
click at [417, 75] on icon at bounding box center [420, 78] width 7 height 7
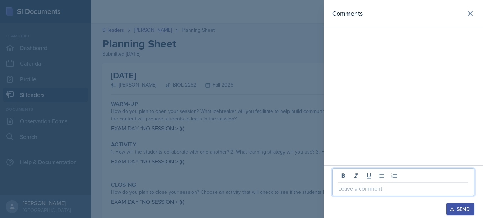
click at [365, 190] on p at bounding box center [403, 188] width 130 height 9
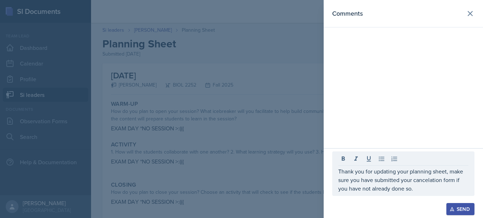
click at [459, 206] on div "Send" at bounding box center [460, 209] width 19 height 6
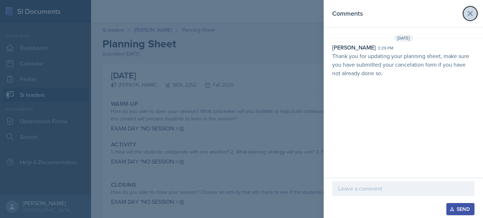
click at [470, 18] on button at bounding box center [470, 13] width 14 height 14
